Goal: Navigation & Orientation: Understand site structure

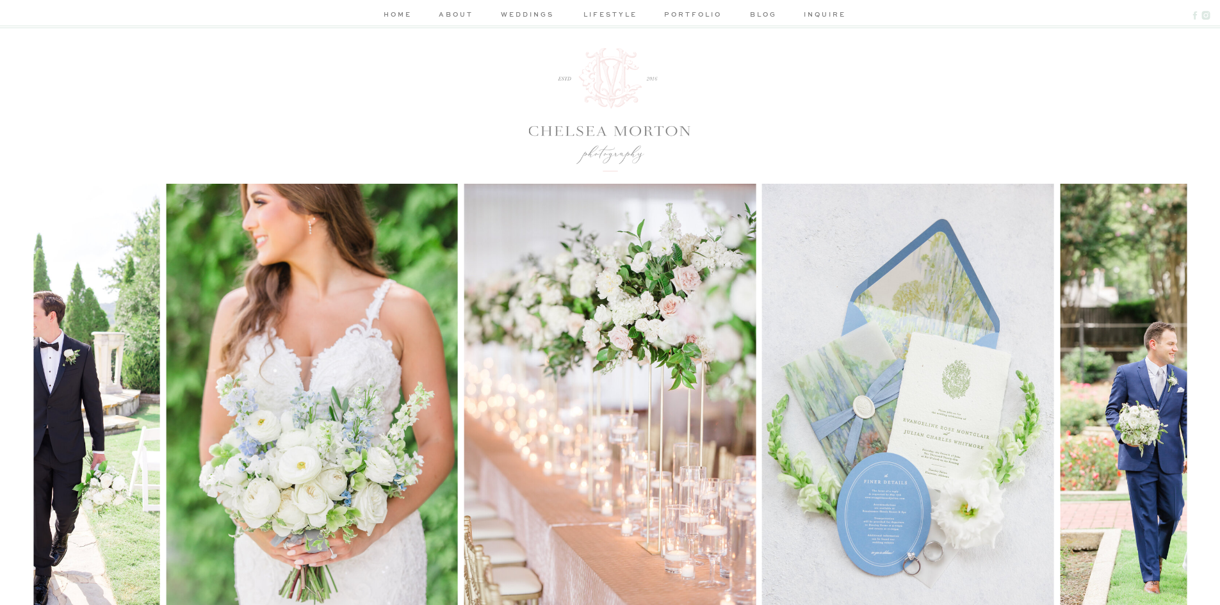
click at [456, 13] on nav "about" at bounding box center [456, 15] width 38 height 13
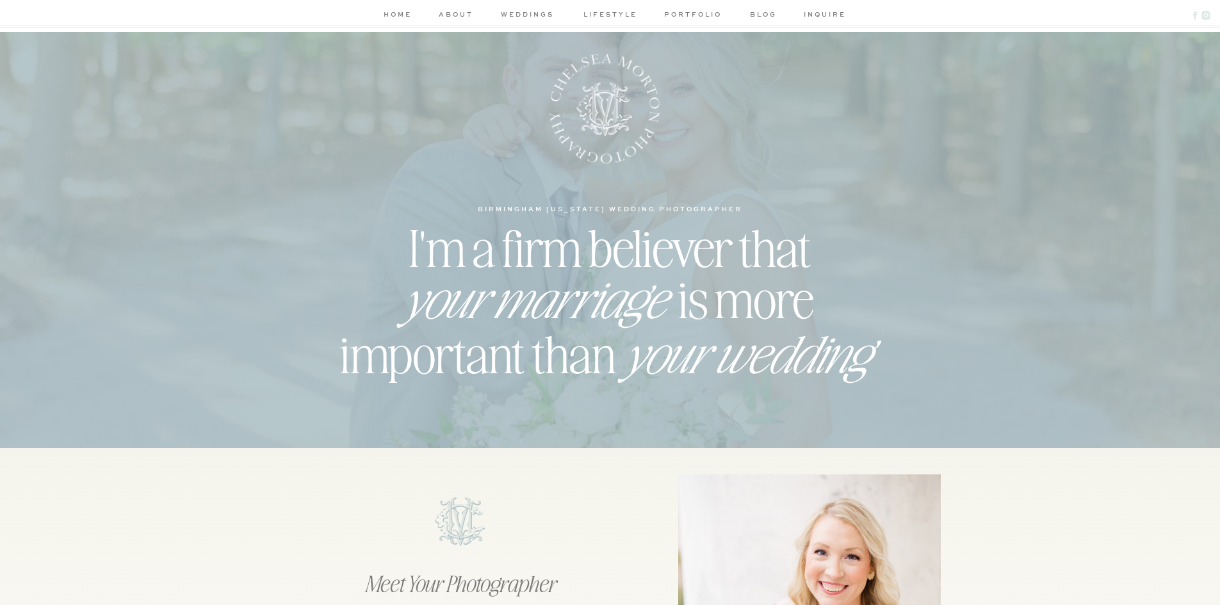
click at [509, 11] on nav "weddings" at bounding box center [527, 15] width 61 height 13
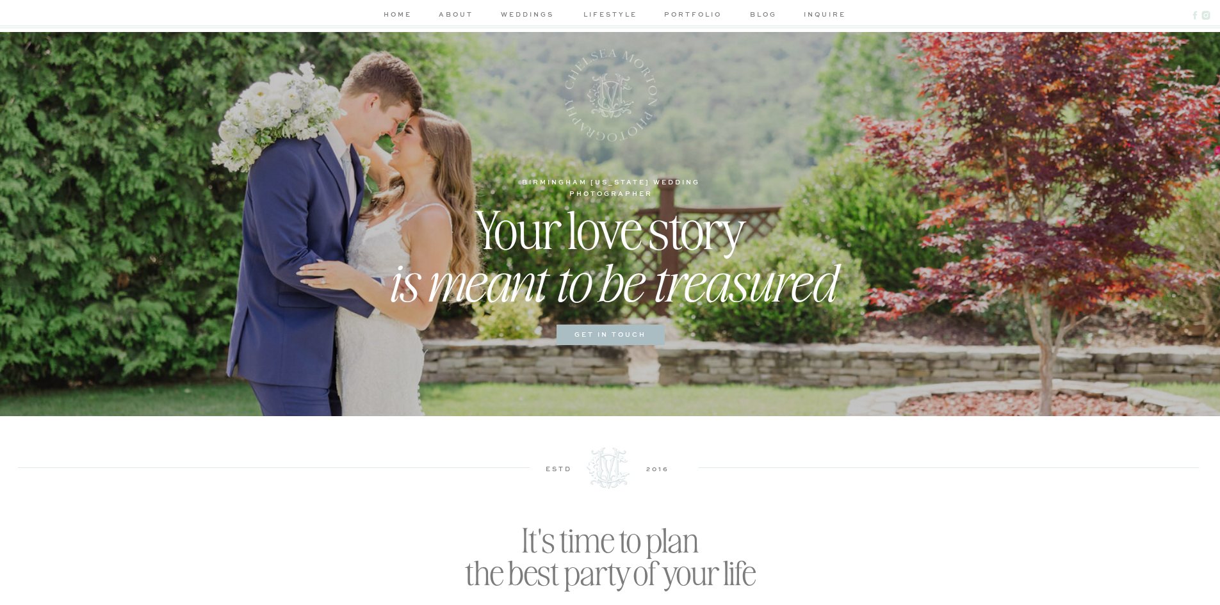
click at [523, 14] on nav "weddings" at bounding box center [527, 15] width 61 height 13
click at [616, 16] on nav "lifestyle" at bounding box center [610, 15] width 61 height 13
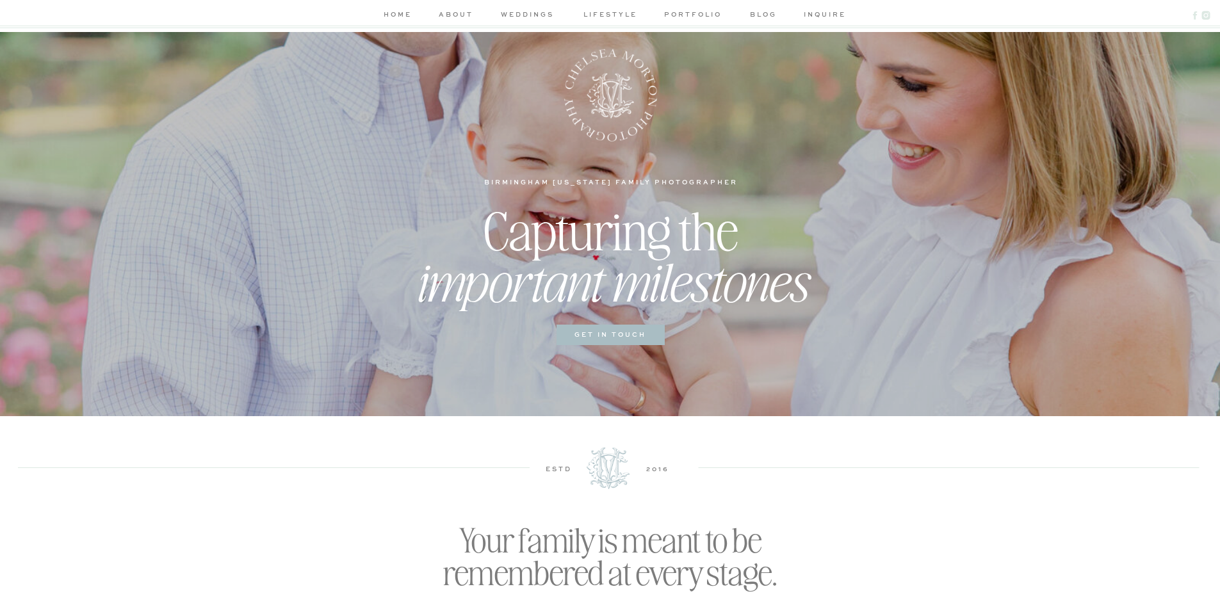
click at [403, 13] on nav "home" at bounding box center [398, 15] width 34 height 13
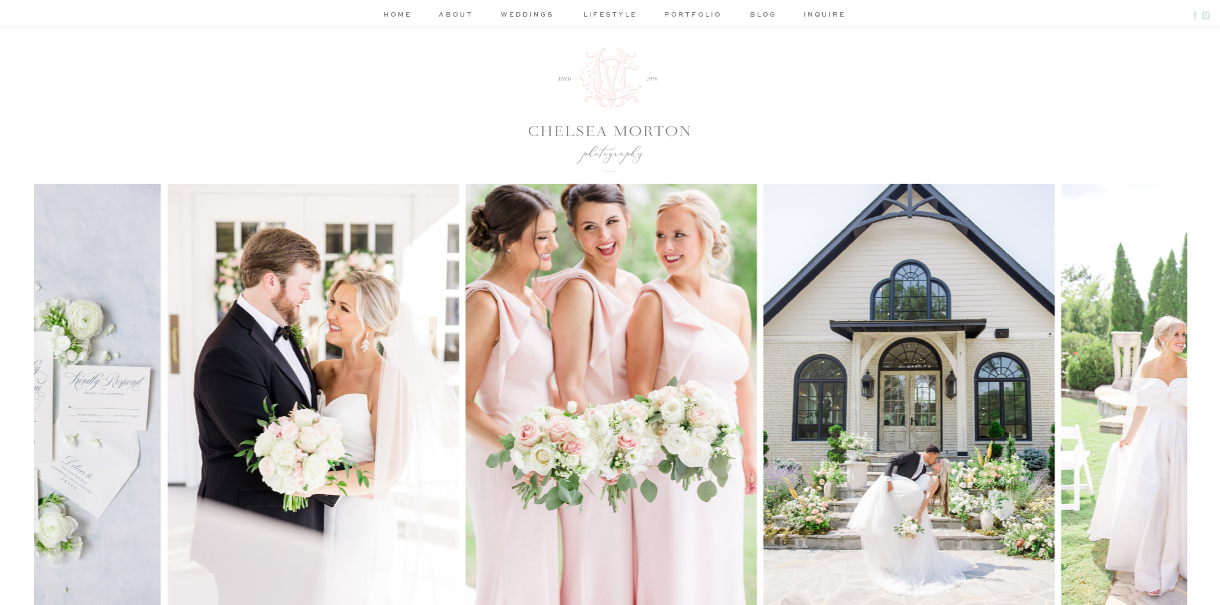
click at [456, 12] on nav "about" at bounding box center [456, 15] width 38 height 13
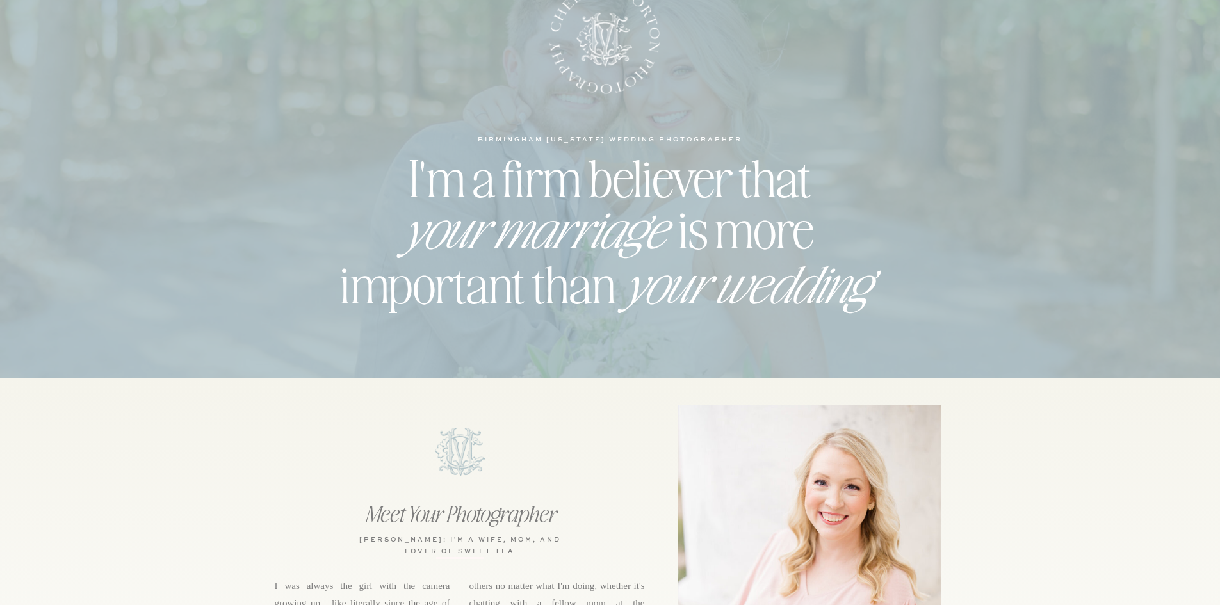
scroll to position [64, 0]
